Goal: Information Seeking & Learning: Learn about a topic

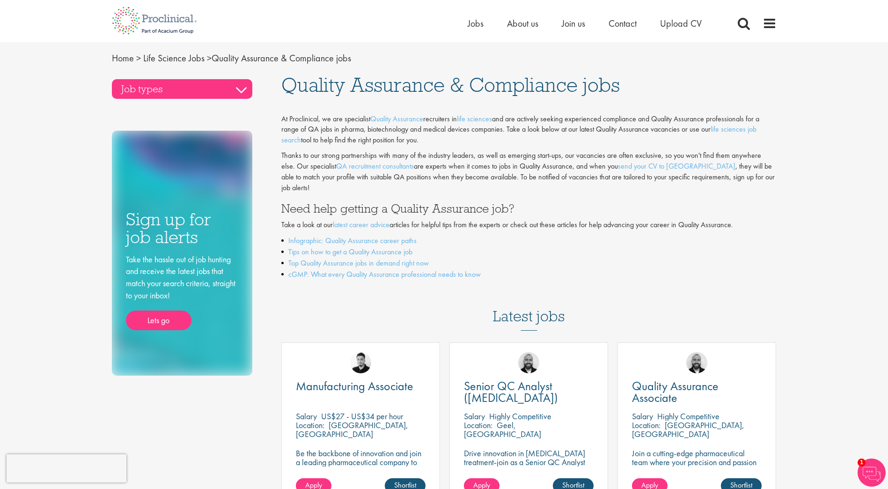
click at [230, 79] on h3 "Job types" at bounding box center [182, 89] width 141 height 20
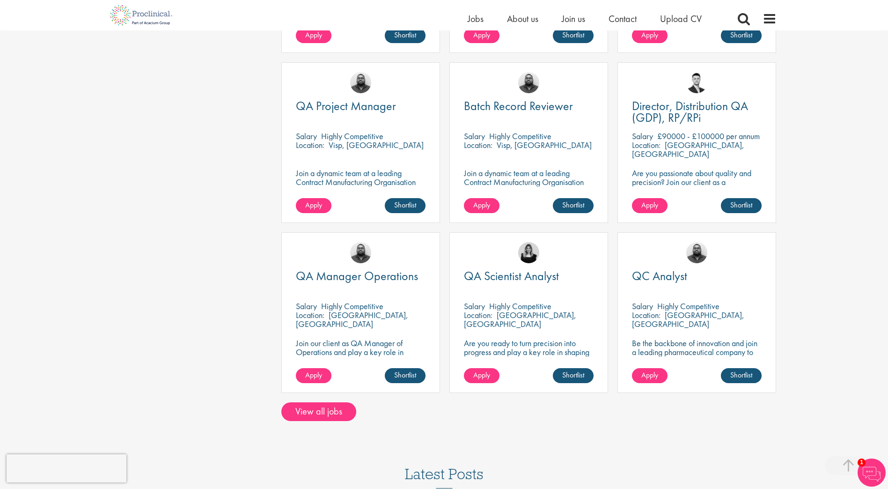
scroll to position [609, 0]
click at [651, 272] on span "QC Analyst" at bounding box center [659, 275] width 55 height 16
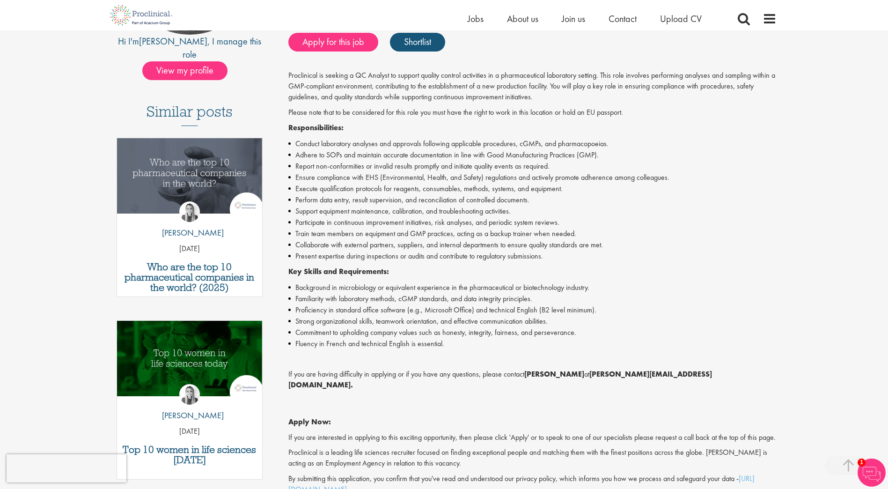
scroll to position [187, 0]
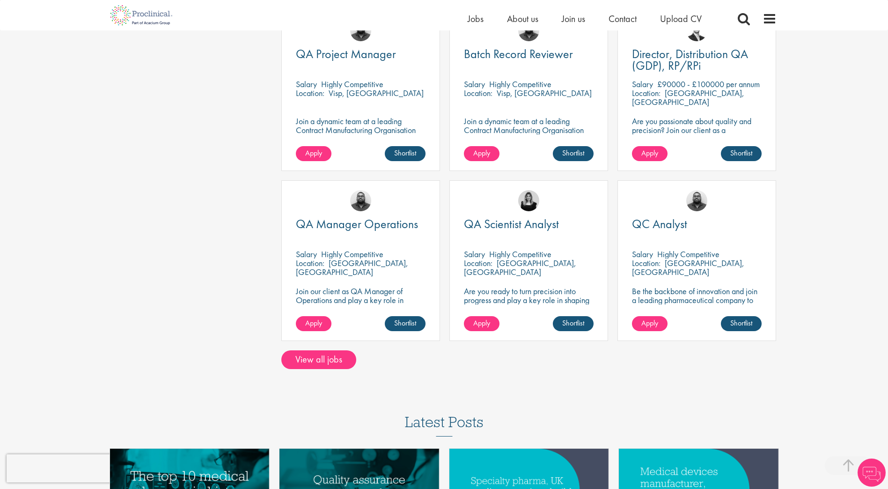
scroll to position [756, 0]
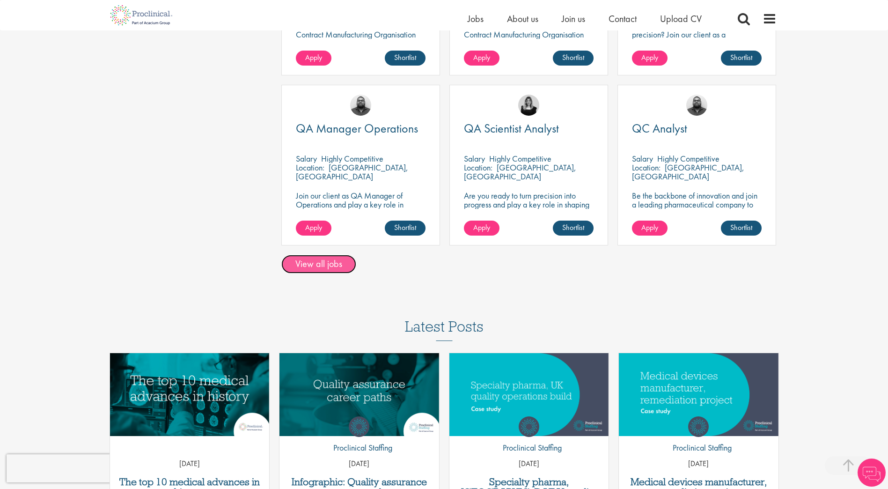
click at [325, 259] on link "View all jobs" at bounding box center [318, 264] width 75 height 19
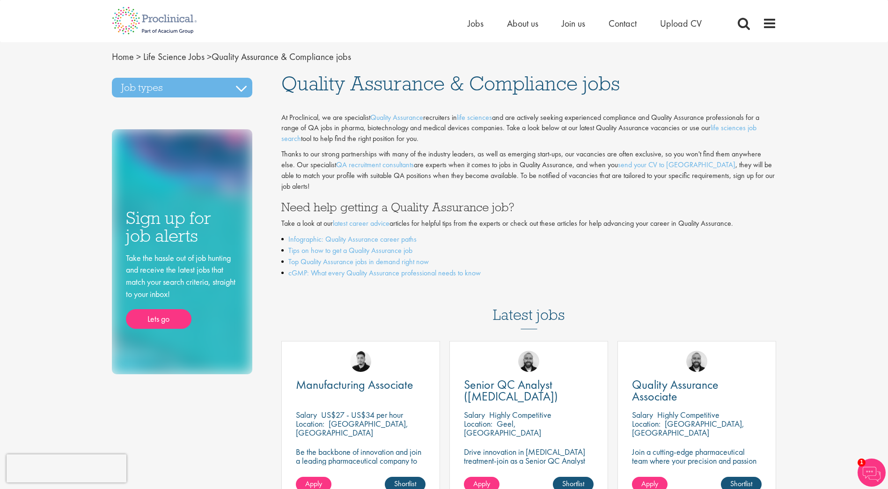
scroll to position [0, 0]
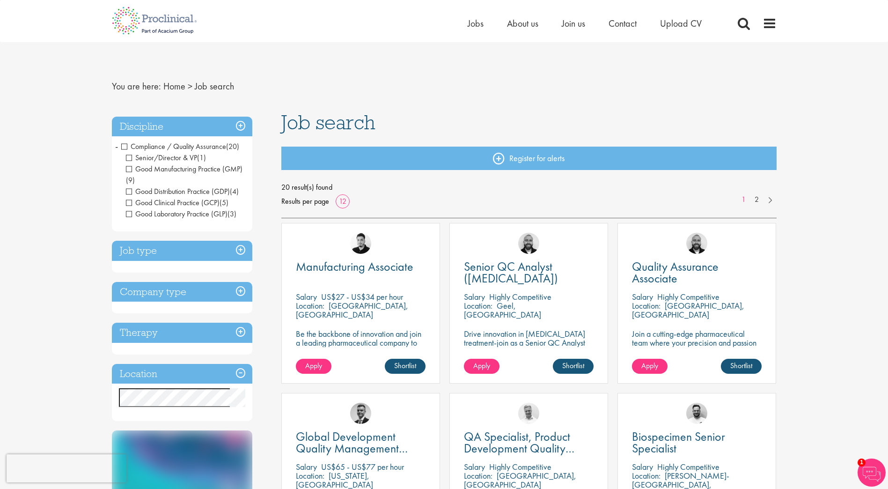
click at [244, 247] on h3 "Job type" at bounding box center [182, 251] width 141 height 20
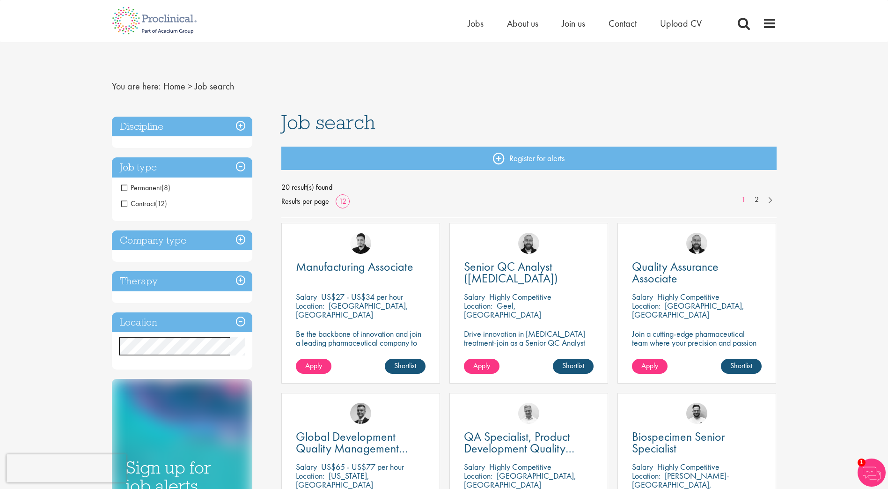
click at [198, 243] on h3 "Company type" at bounding box center [182, 240] width 141 height 20
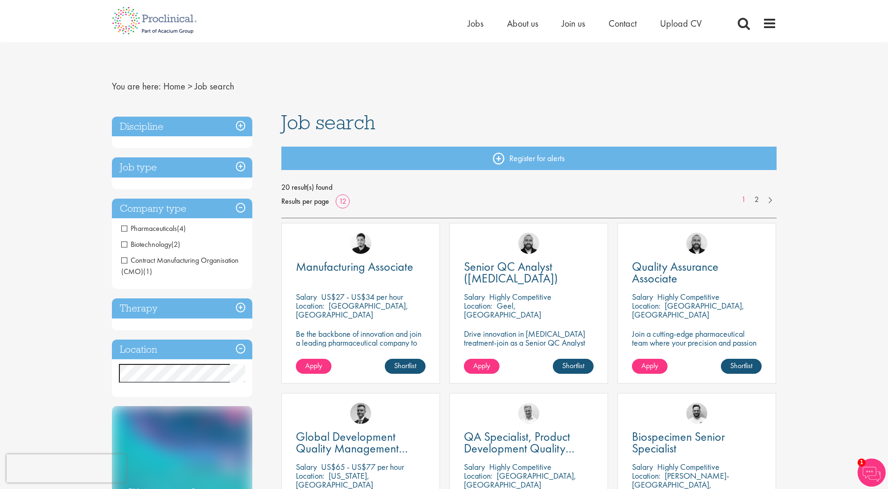
click at [165, 346] on h3 "Location" at bounding box center [182, 350] width 141 height 20
click at [237, 348] on h3 "Location" at bounding box center [182, 350] width 141 height 20
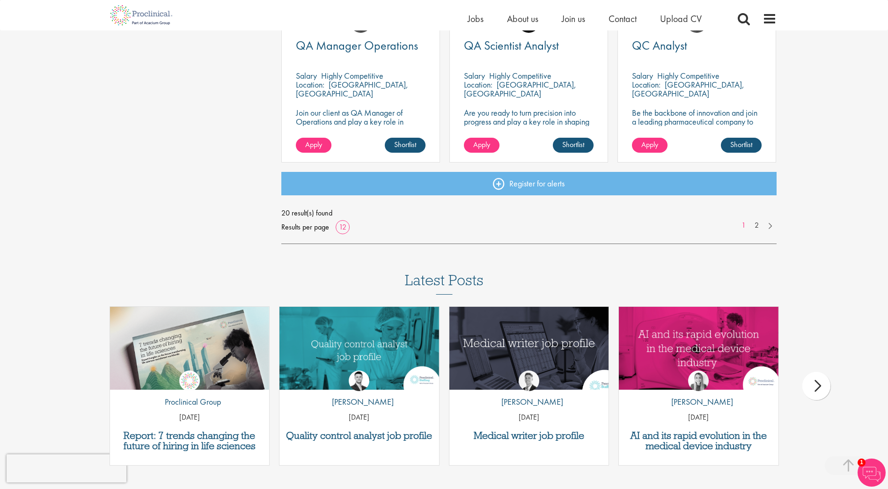
scroll to position [703, 0]
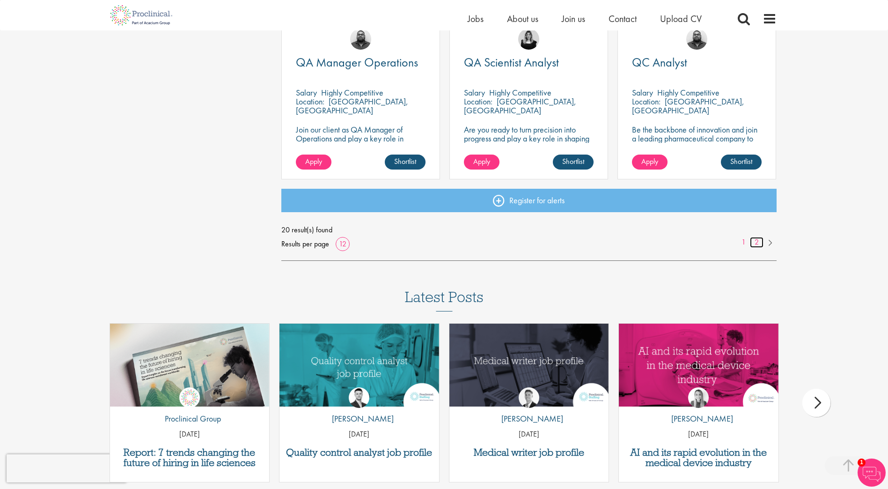
click at [762, 241] on link "2" at bounding box center [757, 242] width 14 height 11
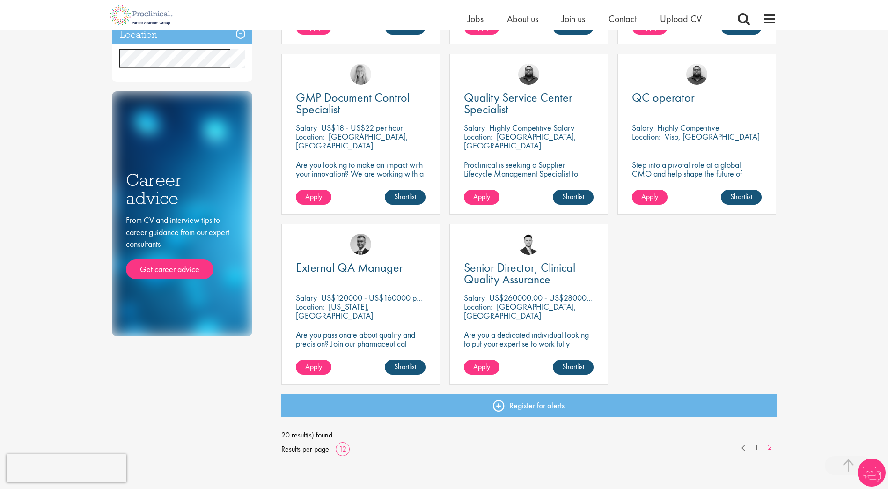
scroll to position [328, 0]
